Goal: Task Accomplishment & Management: Use online tool/utility

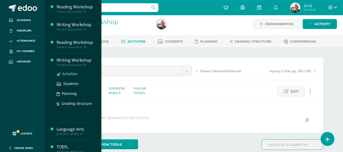
scroll to position [3, 0]
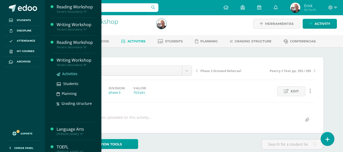
click at [69, 74] on span "Activities" at bounding box center [69, 73] width 15 height 5
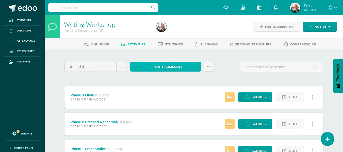
click at [175, 63] on span "Unit summary" at bounding box center [168, 66] width 27 height 9
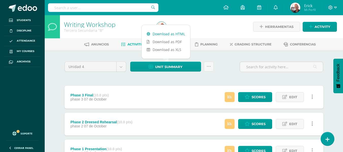
click at [170, 35] on link "Download as HTML" at bounding box center [166, 34] width 49 height 8
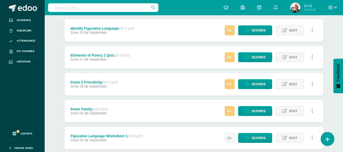
scroll to position [233, 0]
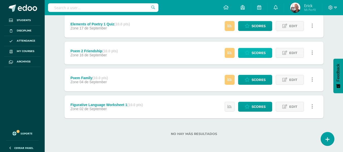
click at [251, 51] on link "Scores" at bounding box center [255, 53] width 34 height 10
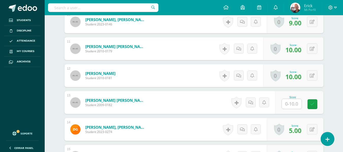
scroll to position [409, 0]
click at [293, 107] on input "text" at bounding box center [295, 104] width 20 height 10
type input "6"
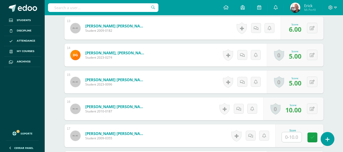
scroll to position [485, 0]
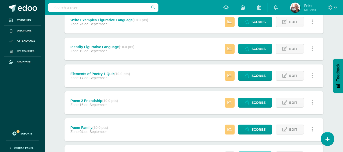
scroll to position [178, 0]
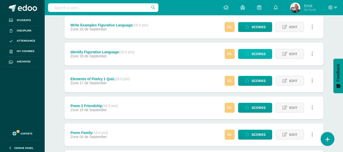
click at [264, 54] on span "Scores" at bounding box center [259, 53] width 14 height 9
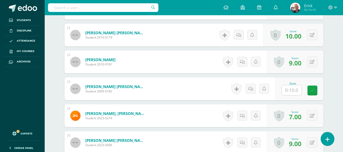
scroll to position [422, 0]
click at [301, 91] on input "text" at bounding box center [295, 90] width 20 height 10
type input "7"
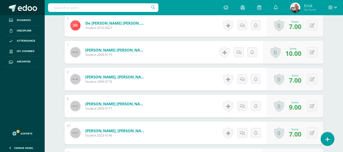
scroll to position [296, 0]
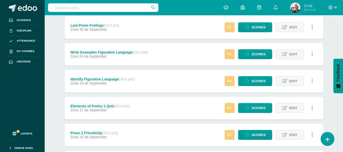
scroll to position [152, 0]
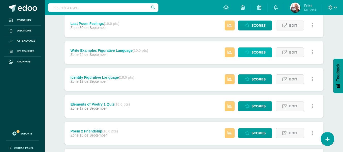
click at [255, 53] on span "Scores" at bounding box center [259, 52] width 14 height 9
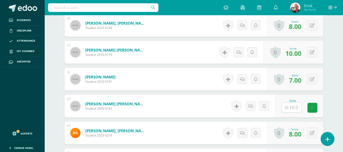
scroll to position [434, 0]
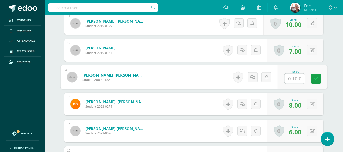
click at [294, 80] on input "text" at bounding box center [295, 79] width 20 height 10
type input "8"
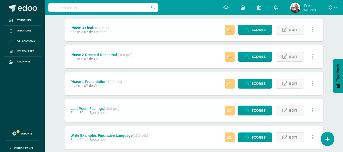
scroll to position [76, 0]
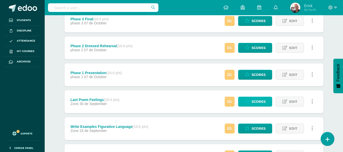
click at [251, 102] on link "Scores" at bounding box center [255, 102] width 34 height 10
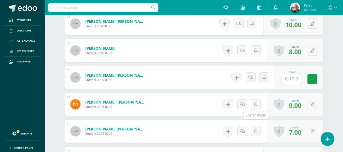
scroll to position [434, 0]
click at [293, 82] on input "text" at bounding box center [295, 79] width 20 height 10
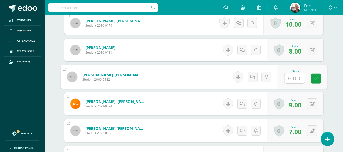
type input "7"
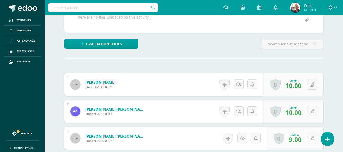
scroll to position [53, 0]
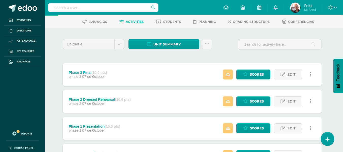
scroll to position [51, 2]
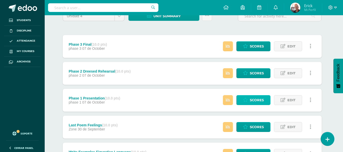
click at [253, 99] on span "Scores" at bounding box center [257, 100] width 14 height 9
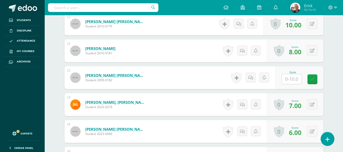
scroll to position [434, 0]
click at [298, 74] on input "text" at bounding box center [295, 79] width 20 height 10
type input "8"
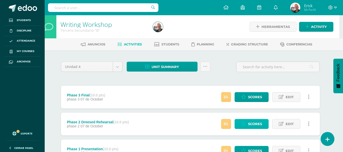
click at [256, 123] on span "Scores" at bounding box center [255, 123] width 14 height 9
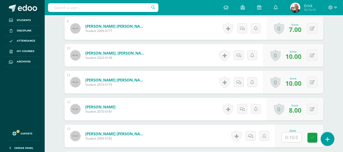
scroll to position [431, 0]
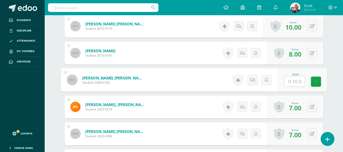
click at [293, 81] on input "text" at bounding box center [295, 81] width 20 height 10
type input "7"
